Goal: Contribute content

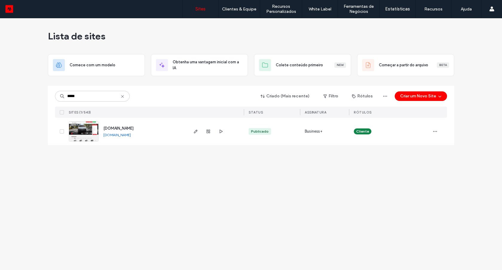
type input "*****"
click at [91, 138] on img at bounding box center [83, 142] width 29 height 41
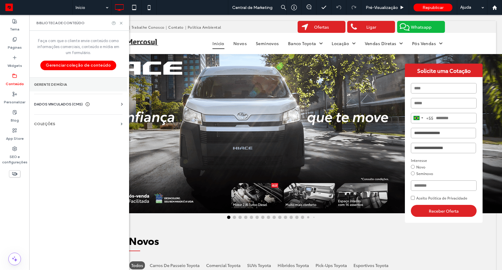
click at [53, 84] on label "Gerente de mídia" at bounding box center [78, 85] width 89 height 4
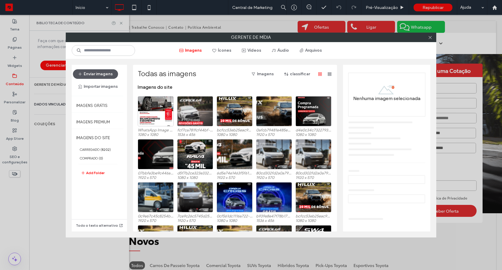
click at [104, 74] on button "Enviar imagens" at bounding box center [95, 74] width 45 height 10
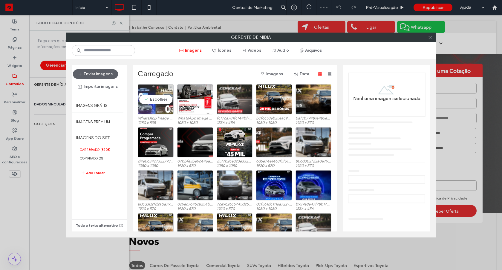
click at [154, 103] on div "Escolher" at bounding box center [156, 99] width 36 height 30
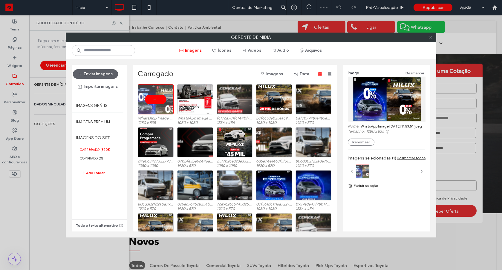
click at [389, 125] on link "WhatsApp Image [DATE] 11.53.51.jpeg" at bounding box center [391, 126] width 61 height 4
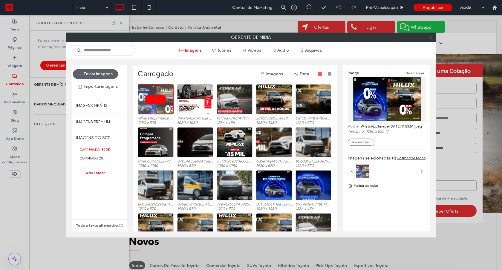
click at [431, 38] on icon at bounding box center [430, 37] width 4 height 4
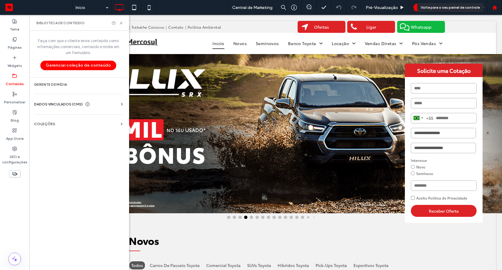
click at [492, 10] on div at bounding box center [494, 7] width 15 height 15
